Goal: Information Seeking & Learning: Learn about a topic

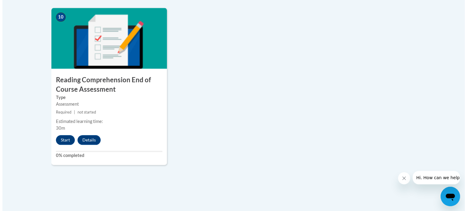
scroll to position [712, 0]
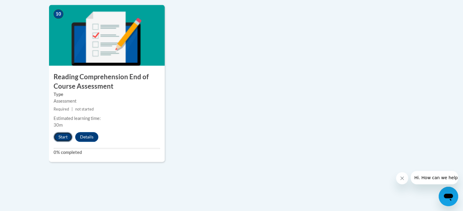
click at [64, 134] on button "Start" at bounding box center [63, 137] width 19 height 10
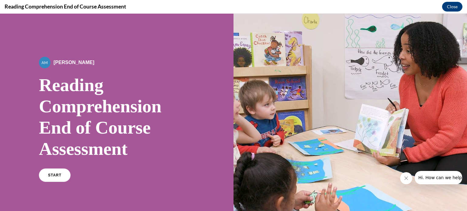
scroll to position [0, 0]
click at [59, 177] on span "START" at bounding box center [55, 175] width 14 height 5
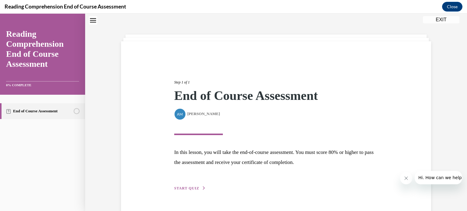
scroll to position [35, 0]
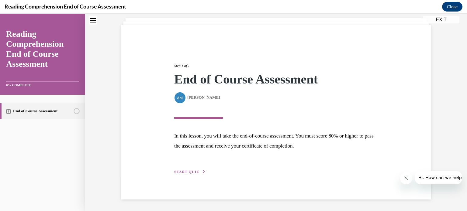
click at [194, 172] on span "START QUIZ" at bounding box center [186, 172] width 25 height 4
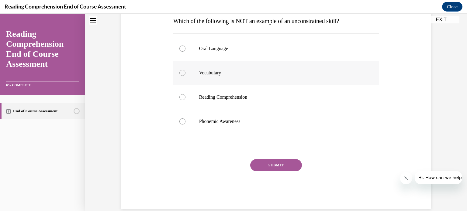
scroll to position [102, 0]
click at [180, 124] on div at bounding box center [182, 121] width 6 height 6
click at [180, 124] on input "Phonemic Awareness" at bounding box center [182, 121] width 6 height 6
radio input "true"
click at [266, 169] on button "SUBMIT" at bounding box center [276, 165] width 52 height 12
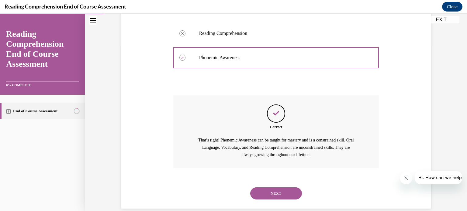
scroll to position [174, 0]
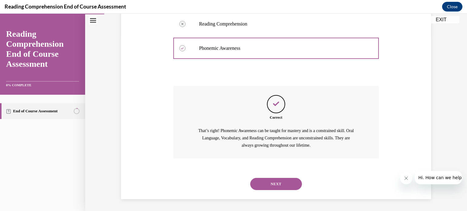
click at [270, 183] on button "NEXT" at bounding box center [276, 184] width 52 height 12
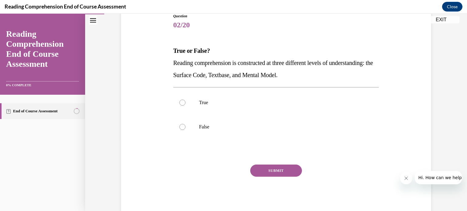
scroll to position [73, 0]
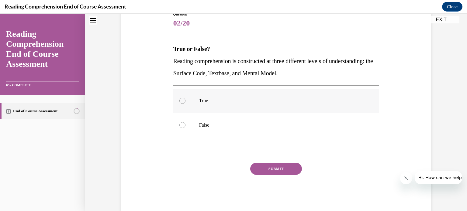
click at [182, 103] on div at bounding box center [182, 101] width 6 height 6
click at [182, 103] on input "True" at bounding box center [182, 101] width 6 height 6
radio input "true"
click at [267, 167] on button "SUBMIT" at bounding box center [276, 169] width 52 height 12
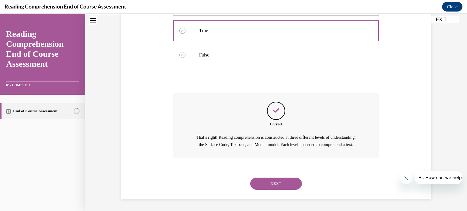
scroll to position [150, 0]
click at [270, 183] on button "NEXT" at bounding box center [276, 184] width 52 height 12
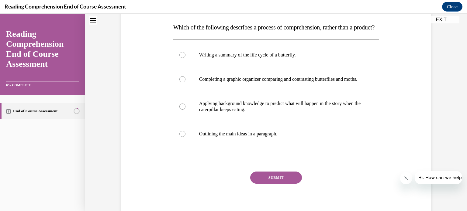
scroll to position [98, 0]
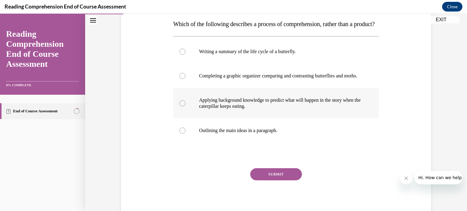
click at [181, 106] on div at bounding box center [182, 103] width 6 height 6
click at [181, 106] on input "Applying background knowledge to predict what will happen in the story when the…" at bounding box center [182, 103] width 6 height 6
radio input "true"
click at [272, 181] on button "SUBMIT" at bounding box center [276, 175] width 52 height 12
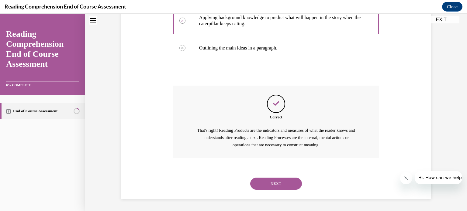
scroll to position [199, 0]
click at [276, 183] on button "NEXT" at bounding box center [276, 184] width 52 height 12
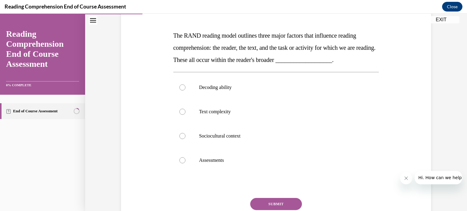
scroll to position [86, 0]
click at [241, 142] on label "Sociocultural context" at bounding box center [276, 136] width 206 height 24
click at [186, 139] on input "Sociocultural context" at bounding box center [182, 136] width 6 height 6
radio input "true"
click at [264, 204] on button "SUBMIT" at bounding box center [276, 204] width 52 height 12
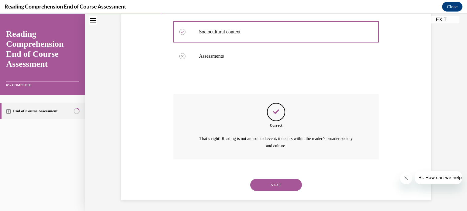
scroll to position [192, 0]
click at [280, 179] on button "NEXT" at bounding box center [276, 184] width 52 height 12
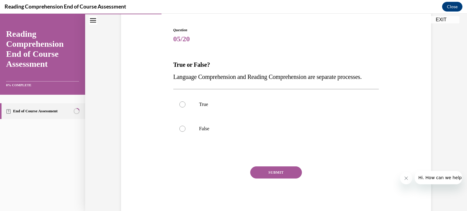
scroll to position [69, 0]
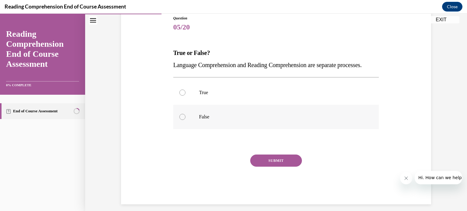
click at [184, 129] on label "False" at bounding box center [276, 117] width 206 height 24
click at [184, 120] on input "False" at bounding box center [182, 117] width 6 height 6
radio input "true"
click at [284, 167] on button "SUBMIT" at bounding box center [276, 161] width 52 height 12
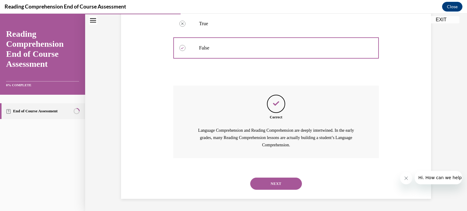
scroll to position [150, 0]
click at [281, 183] on button "NEXT" at bounding box center [276, 184] width 52 height 12
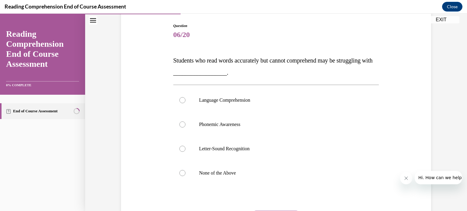
scroll to position [62, 0]
click at [181, 101] on div at bounding box center [182, 100] width 6 height 6
click at [181, 101] on input "Language Comprehension" at bounding box center [182, 100] width 6 height 6
radio input "true"
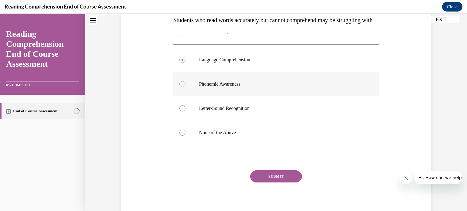
scroll to position [123, 0]
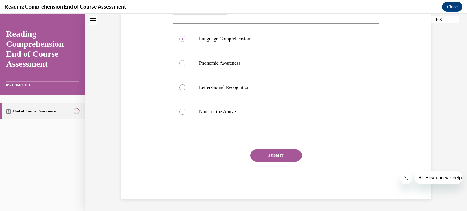
click at [290, 157] on button "SUBMIT" at bounding box center [276, 156] width 52 height 12
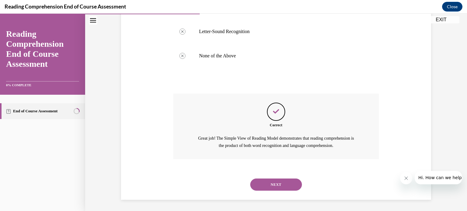
scroll to position [179, 0]
click at [276, 182] on button "NEXT" at bounding box center [276, 184] width 52 height 12
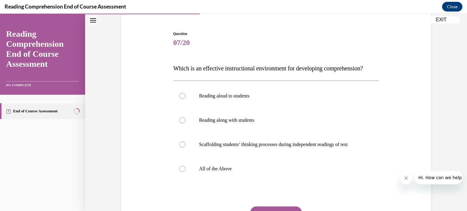
scroll to position [69, 0]
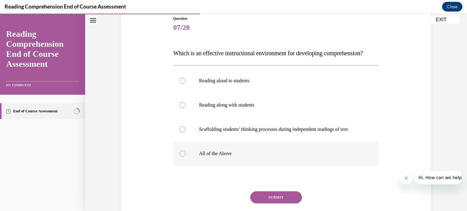
click at [184, 166] on label "All of the Above" at bounding box center [276, 154] width 206 height 24
click at [184, 157] on input "All of the Above" at bounding box center [182, 154] width 6 height 6
radio input "true"
click at [270, 204] on button "SUBMIT" at bounding box center [276, 198] width 52 height 12
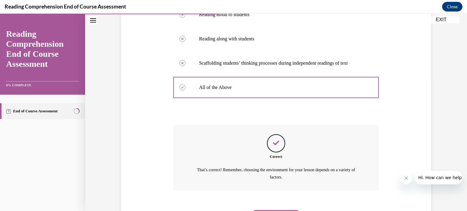
scroll to position [179, 0]
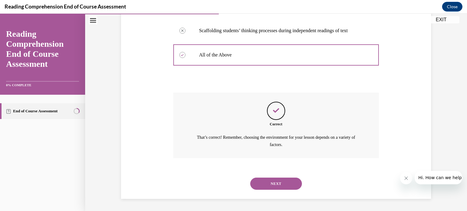
click at [282, 180] on button "NEXT" at bounding box center [276, 184] width 52 height 12
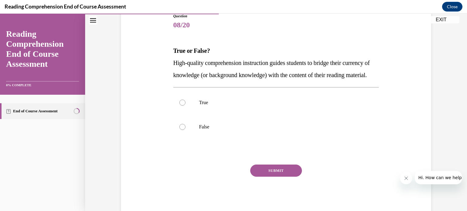
scroll to position [73, 0]
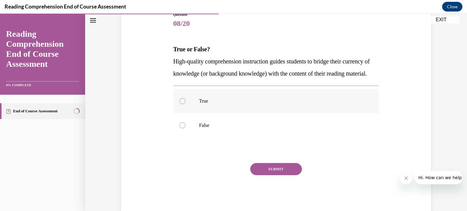
click at [181, 104] on div at bounding box center [182, 101] width 6 height 6
click at [181, 104] on input "True" at bounding box center [182, 101] width 6 height 6
radio input "true"
click at [259, 176] on button "SUBMIT" at bounding box center [276, 169] width 52 height 12
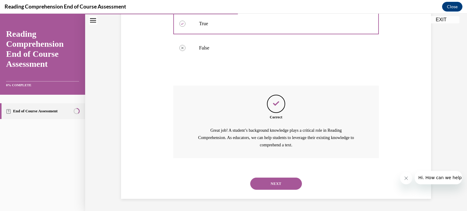
scroll to position [162, 0]
click at [269, 186] on button "NEXT" at bounding box center [276, 184] width 52 height 12
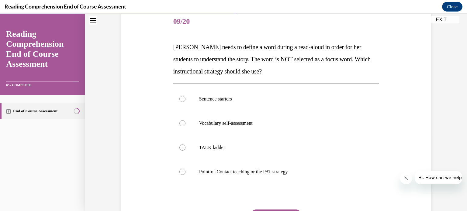
scroll to position [75, 0]
click at [269, 186] on div "Sentence starters Vocabulary self-assessment TALK ladder Point-of-Contact teach…" at bounding box center [276, 135] width 206 height 104
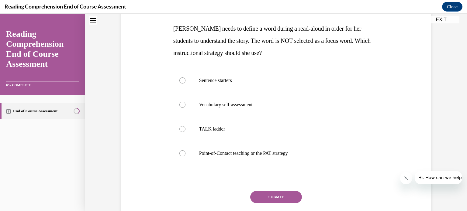
scroll to position [94, 0]
click at [181, 155] on div at bounding box center [182, 153] width 6 height 6
click at [181, 155] on input "Point-of-Contact teaching or the PAT strategy" at bounding box center [182, 153] width 6 height 6
radio input "true"
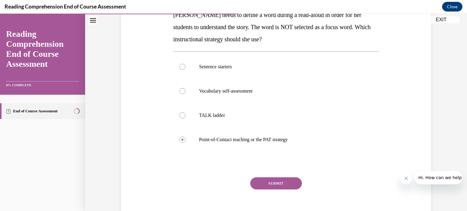
click at [274, 182] on button "SUBMIT" at bounding box center [276, 184] width 52 height 12
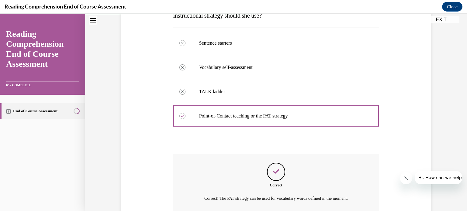
scroll to position [184, 0]
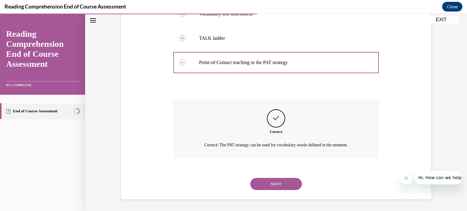
click at [275, 185] on button "NEXT" at bounding box center [276, 184] width 52 height 12
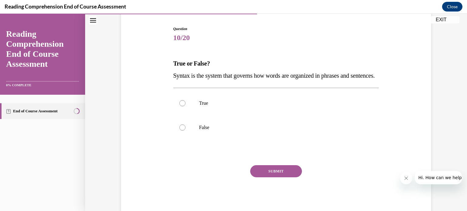
scroll to position [75, 0]
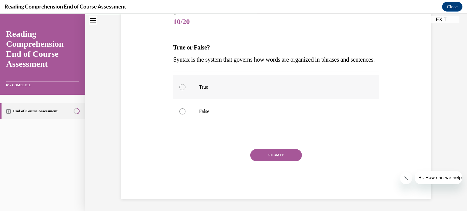
click at [195, 99] on label "True" at bounding box center [276, 87] width 206 height 24
click at [186, 90] on input "True" at bounding box center [182, 87] width 6 height 6
radio input "true"
click at [268, 162] on button "SUBMIT" at bounding box center [276, 155] width 52 height 12
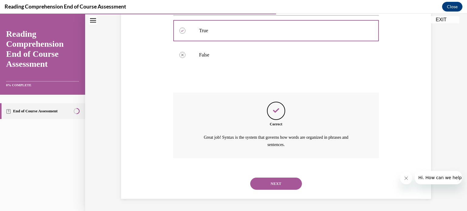
scroll to position [143, 0]
click at [275, 184] on button "NEXT" at bounding box center [276, 184] width 52 height 12
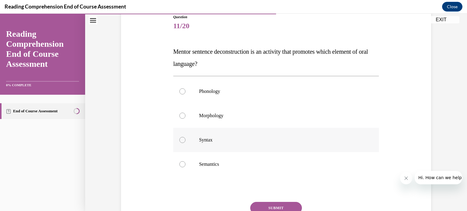
scroll to position [71, 0]
click at [220, 139] on p "Syntax" at bounding box center [281, 140] width 165 height 6
click at [186, 139] on input "Syntax" at bounding box center [182, 140] width 6 height 6
radio input "true"
click at [265, 205] on button "SUBMIT" at bounding box center [276, 208] width 52 height 12
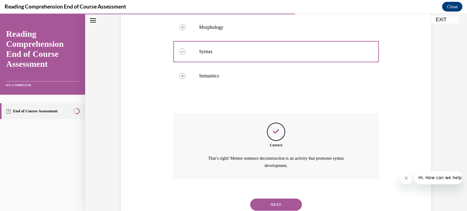
scroll to position [179, 0]
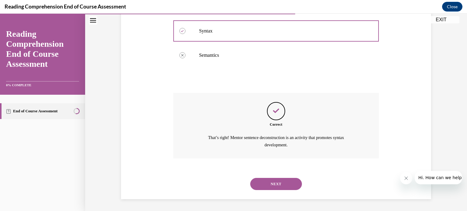
click at [268, 183] on button "NEXT" at bounding box center [276, 184] width 52 height 12
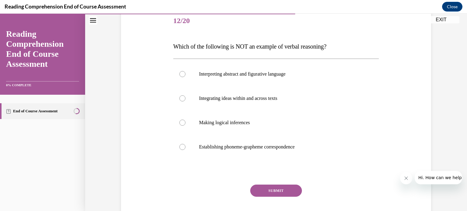
scroll to position [75, 0]
click at [180, 148] on div at bounding box center [182, 147] width 6 height 6
click at [180, 148] on input "Establishing phoneme-grapheme correspondence" at bounding box center [182, 147] width 6 height 6
radio input "true"
click at [254, 190] on button "SUBMIT" at bounding box center [276, 191] width 52 height 12
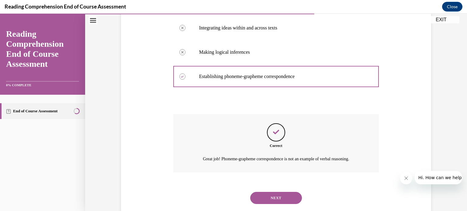
scroll to position [160, 0]
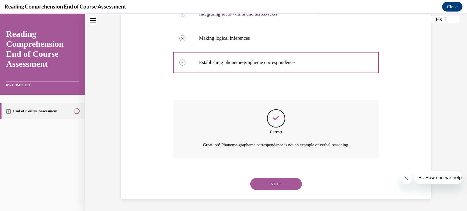
click at [263, 184] on button "NEXT" at bounding box center [276, 184] width 52 height 12
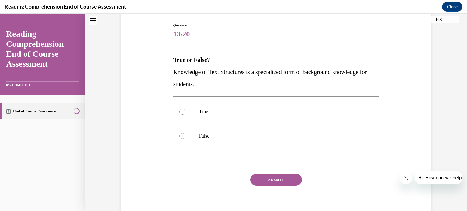
scroll to position [62, 0]
click at [183, 113] on label "True" at bounding box center [276, 112] width 206 height 24
click at [183, 113] on input "True" at bounding box center [182, 112] width 6 height 6
radio input "true"
click at [260, 180] on button "SUBMIT" at bounding box center [276, 180] width 52 height 12
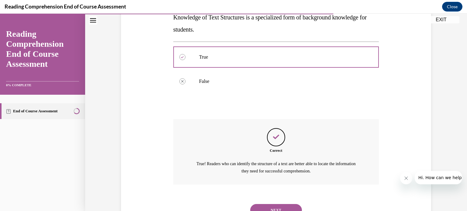
scroll to position [143, 0]
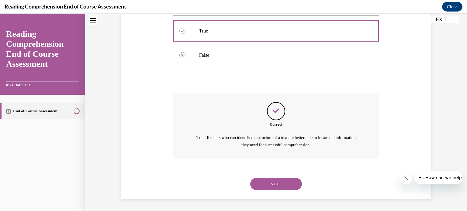
click at [273, 183] on button "NEXT" at bounding box center [276, 184] width 52 height 12
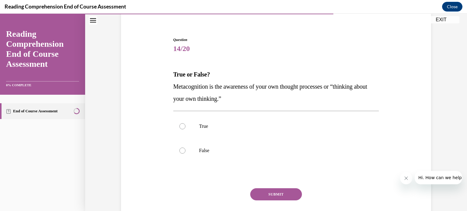
scroll to position [86, 0]
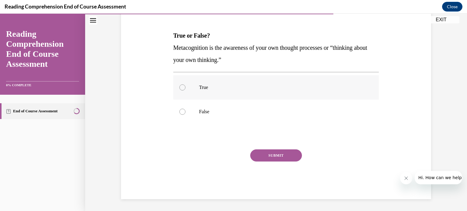
click at [179, 87] on div at bounding box center [182, 88] width 6 height 6
click at [179, 87] on input "True" at bounding box center [182, 88] width 6 height 6
radio input "true"
click at [276, 155] on button "SUBMIT" at bounding box center [276, 156] width 52 height 12
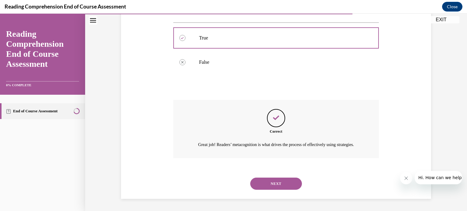
scroll to position [143, 0]
click at [274, 180] on button "NEXT" at bounding box center [276, 184] width 52 height 12
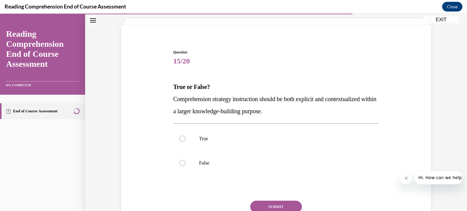
scroll to position [49, 0]
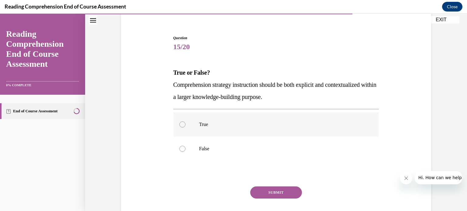
click at [180, 125] on div at bounding box center [182, 125] width 6 height 6
click at [180, 125] on input "True" at bounding box center [182, 125] width 6 height 6
radio input "true"
click at [268, 192] on button "SUBMIT" at bounding box center [276, 193] width 52 height 12
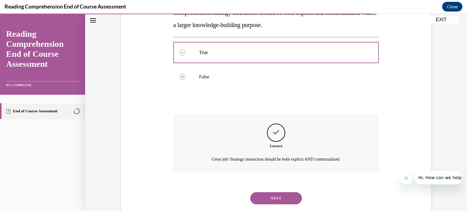
scroll to position [136, 0]
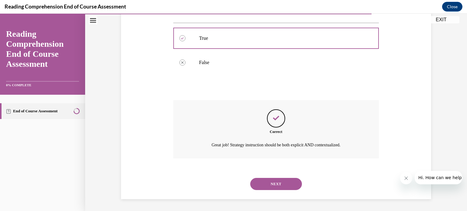
click at [269, 186] on button "NEXT" at bounding box center [276, 184] width 52 height 12
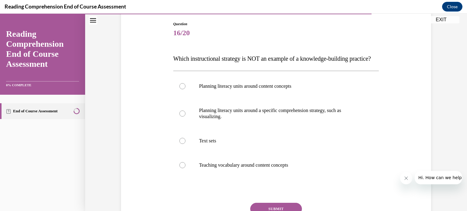
scroll to position [62, 0]
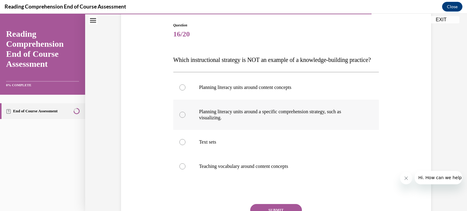
click at [181, 118] on div at bounding box center [182, 115] width 6 height 6
click at [181, 118] on input "Planning literacy units around a specific comprehension strategy, such as visua…" at bounding box center [182, 115] width 6 height 6
radio input "true"
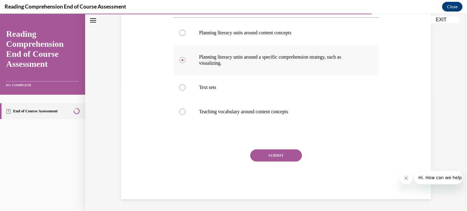
scroll to position [120, 0]
click at [269, 162] on button "SUBMIT" at bounding box center [276, 155] width 52 height 12
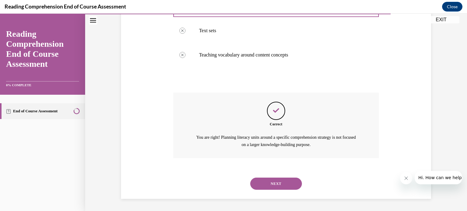
scroll to position [186, 0]
click at [274, 180] on button "NEXT" at bounding box center [276, 184] width 52 height 12
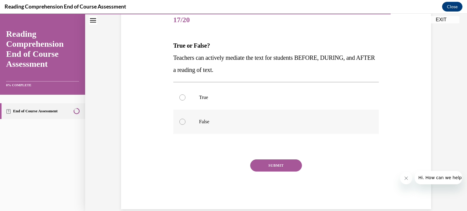
scroll to position [81, 0]
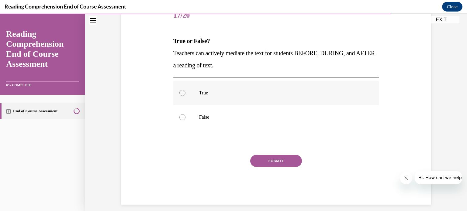
click at [203, 93] on p "True" at bounding box center [281, 93] width 165 height 6
click at [186, 93] on input "True" at bounding box center [182, 93] width 6 height 6
radio input "true"
click at [259, 160] on button "SUBMIT" at bounding box center [276, 161] width 52 height 12
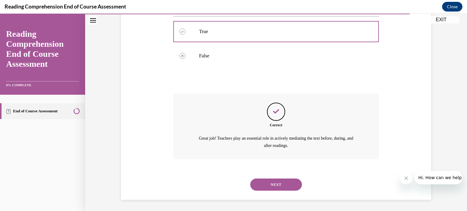
scroll to position [143, 0]
click at [265, 182] on button "NEXT" at bounding box center [276, 184] width 52 height 12
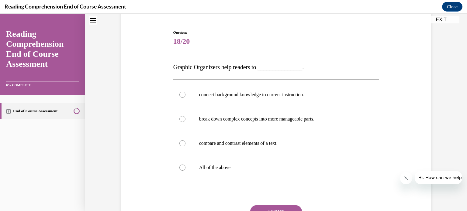
scroll to position [59, 0]
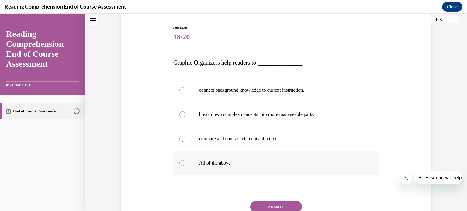
click at [205, 165] on p "All of the above" at bounding box center [281, 163] width 165 height 6
click at [186, 165] on input "All of the above" at bounding box center [182, 163] width 6 height 6
radio input "true"
click at [283, 204] on button "SUBMIT" at bounding box center [276, 207] width 52 height 12
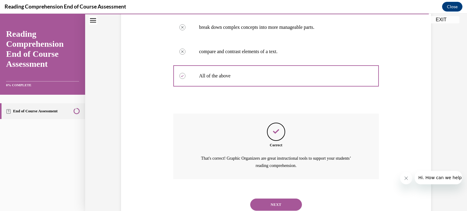
scroll to position [167, 0]
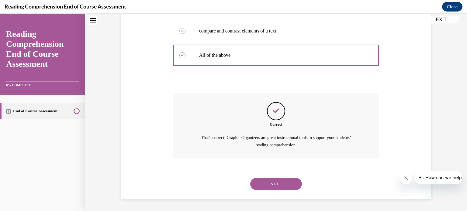
click at [279, 185] on button "NEXT" at bounding box center [276, 184] width 52 height 12
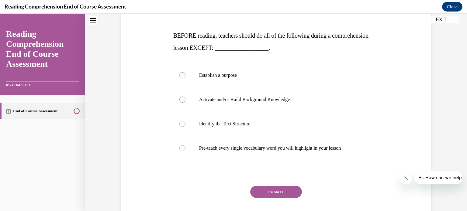
scroll to position [87, 0]
click at [227, 152] on label "Pre-teach every single vocabulary word you will highlight in your lesson" at bounding box center [276, 148] width 206 height 24
click at [186, 151] on input "Pre-teach every single vocabulary word you will highlight in your lesson" at bounding box center [182, 148] width 6 height 6
radio input "true"
click at [269, 189] on button "SUBMIT" at bounding box center [276, 192] width 52 height 12
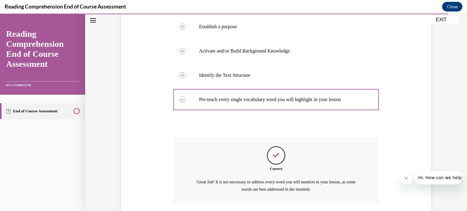
scroll to position [179, 0]
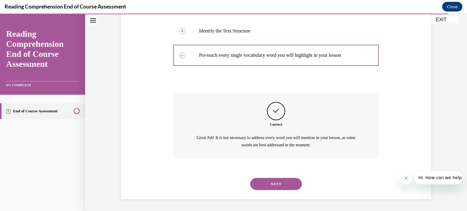
click at [269, 189] on button "NEXT" at bounding box center [276, 184] width 52 height 12
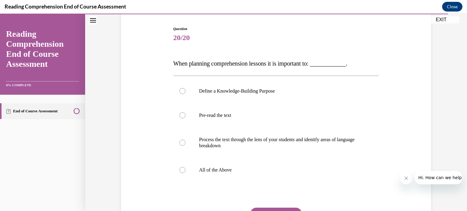
scroll to position [59, 0]
click at [181, 170] on div at bounding box center [182, 169] width 6 height 6
click at [181, 170] on input "All of the Above" at bounding box center [182, 169] width 6 height 6
radio input "true"
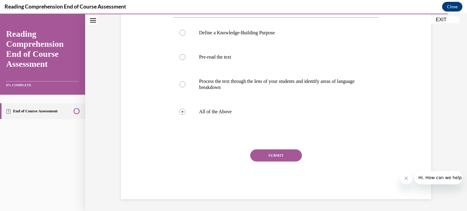
click at [258, 159] on button "SUBMIT" at bounding box center [276, 156] width 52 height 12
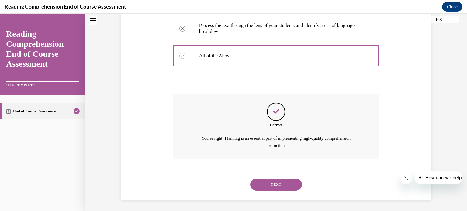
scroll to position [173, 0]
click at [268, 183] on button "NEXT" at bounding box center [276, 184] width 52 height 12
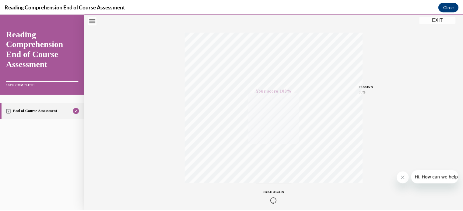
scroll to position [114, 0]
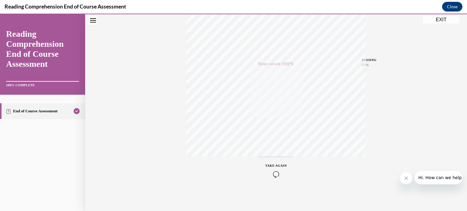
click at [436, 23] on button "EXIT" at bounding box center [441, 19] width 37 height 7
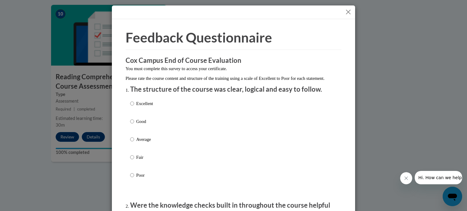
click at [345, 10] on button "Close" at bounding box center [349, 12] width 8 height 8
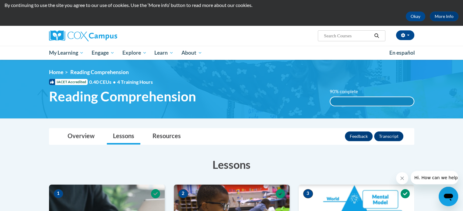
scroll to position [19, 0]
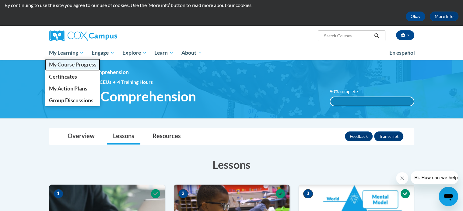
click at [74, 65] on span "My Course Progress" at bounding box center [72, 64] width 47 height 6
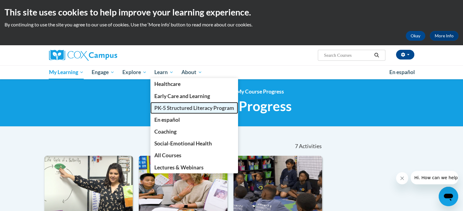
click at [173, 107] on span "PK-5 Structured Literacy Program" at bounding box center [194, 108] width 80 height 6
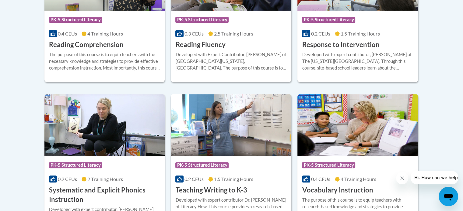
scroll to position [646, 0]
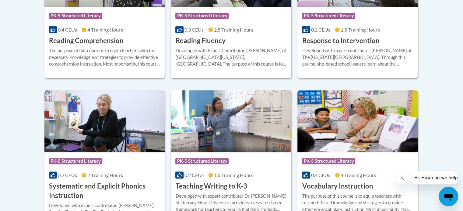
click at [332, 40] on h3 "Response to Intervention" at bounding box center [340, 40] width 77 height 9
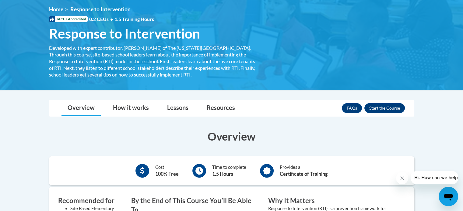
scroll to position [82, 0]
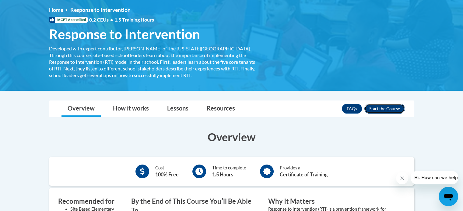
click at [375, 104] on button "Enroll" at bounding box center [384, 109] width 40 height 10
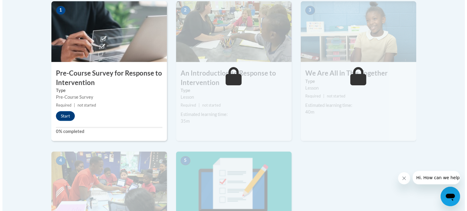
scroll to position [202, 0]
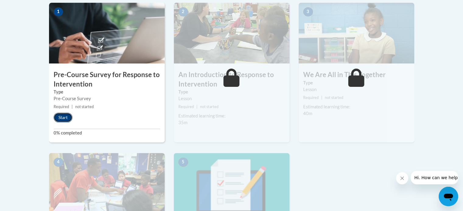
click at [63, 114] on button "Start" at bounding box center [63, 118] width 19 height 10
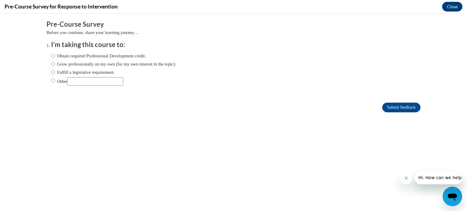
scroll to position [0, 0]
click at [51, 54] on input "Obtain required Professional Development credit." at bounding box center [53, 56] width 4 height 7
radio input "true"
click at [382, 110] on input "Submit feedback" at bounding box center [401, 108] width 38 height 10
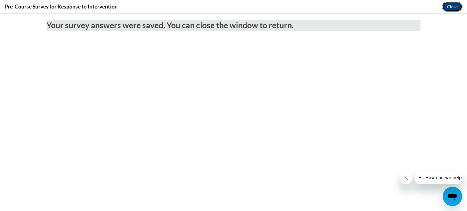
click at [452, 9] on button "Close" at bounding box center [452, 7] width 20 height 10
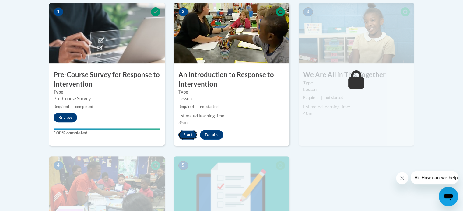
click at [189, 133] on button "Start" at bounding box center [187, 135] width 19 height 10
